Goal: Transaction & Acquisition: Purchase product/service

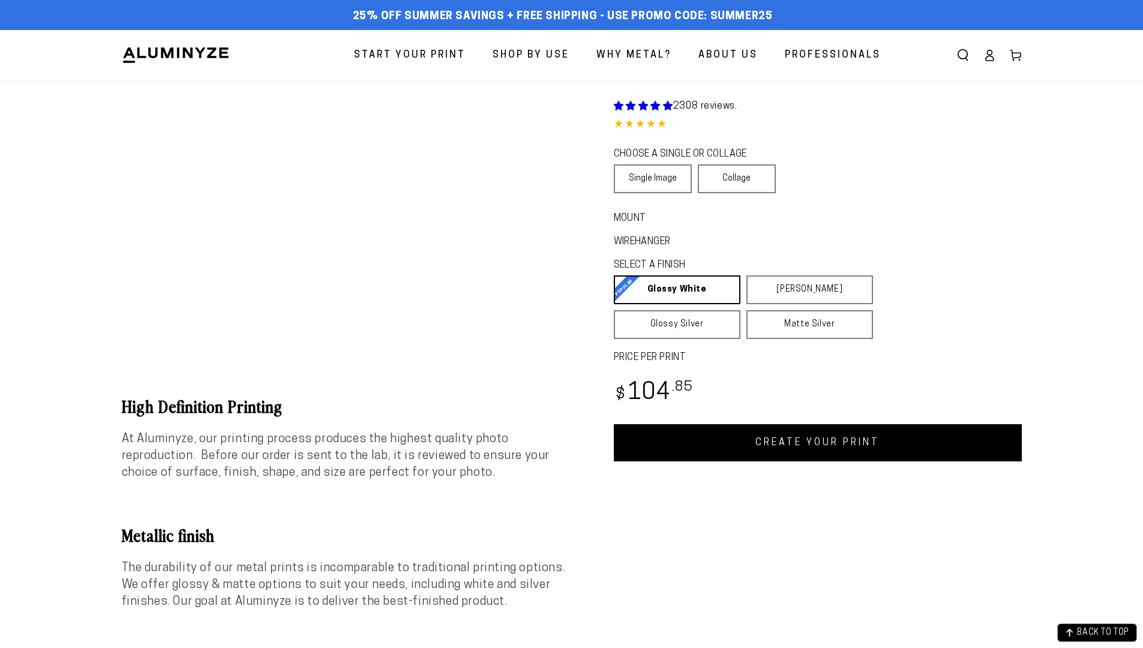
scroll to position [1328, 0]
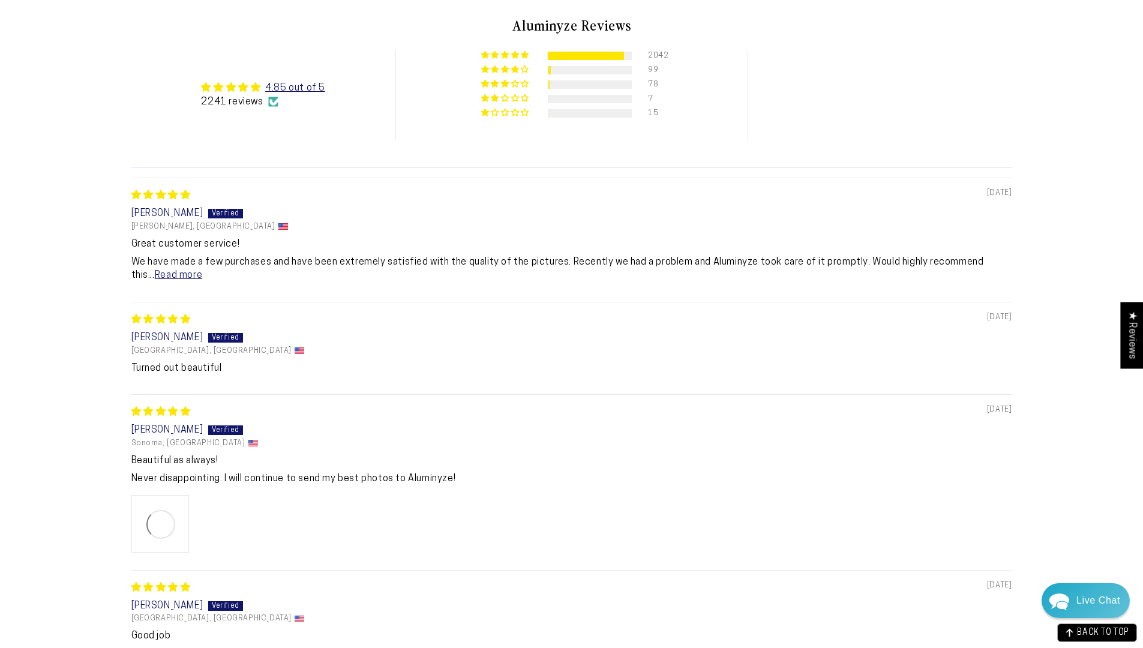
select select "**********"
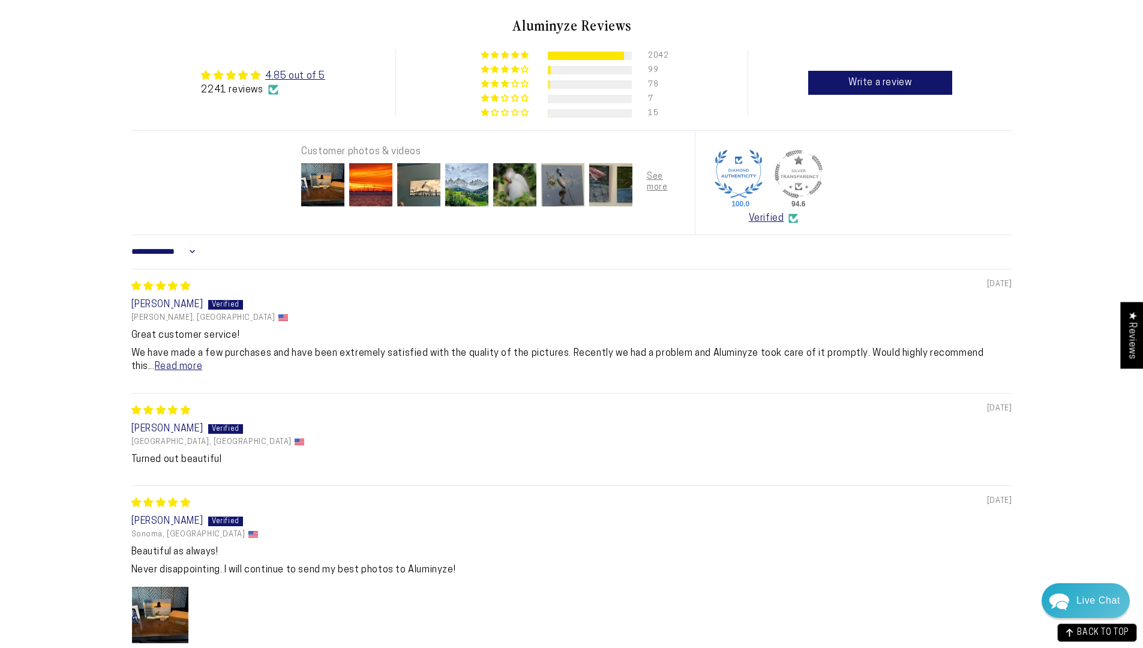
scroll to position [0, 0]
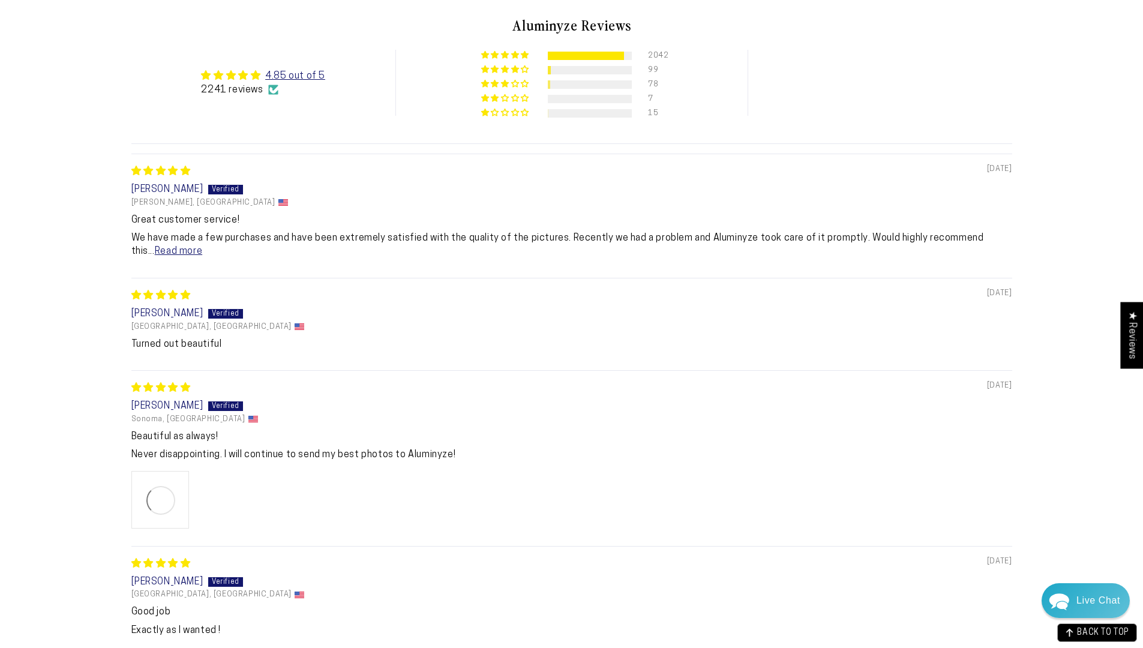
select select "**********"
